Goal: Information Seeking & Learning: Learn about a topic

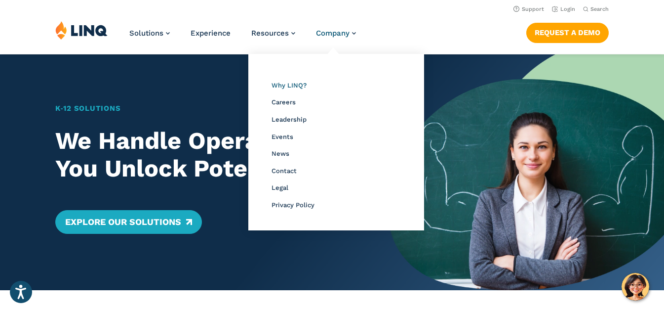
click at [294, 84] on span "Why LINQ?" at bounding box center [289, 85] width 35 height 7
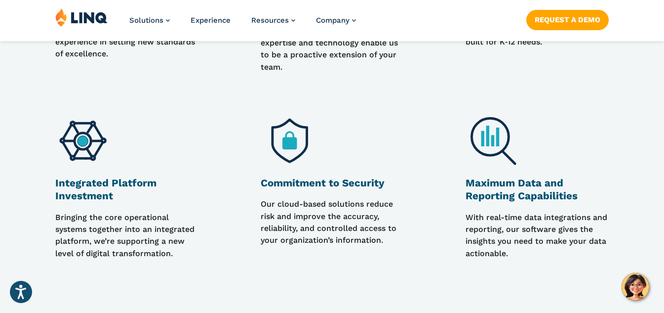
scroll to position [988, 0]
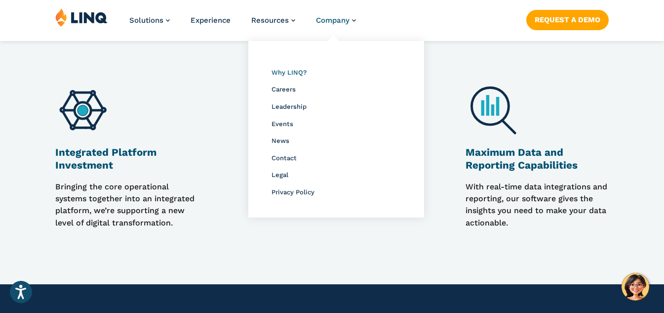
click at [288, 72] on span "Why LINQ?" at bounding box center [289, 72] width 35 height 7
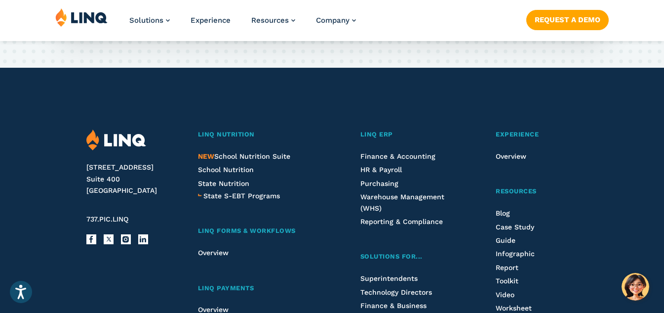
scroll to position [1680, 0]
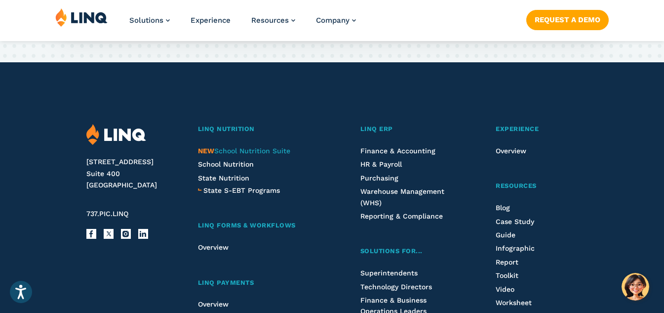
click at [238, 155] on span "NEW School Nutrition Suite" at bounding box center [244, 151] width 92 height 8
